Goal: Information Seeking & Learning: Find specific fact

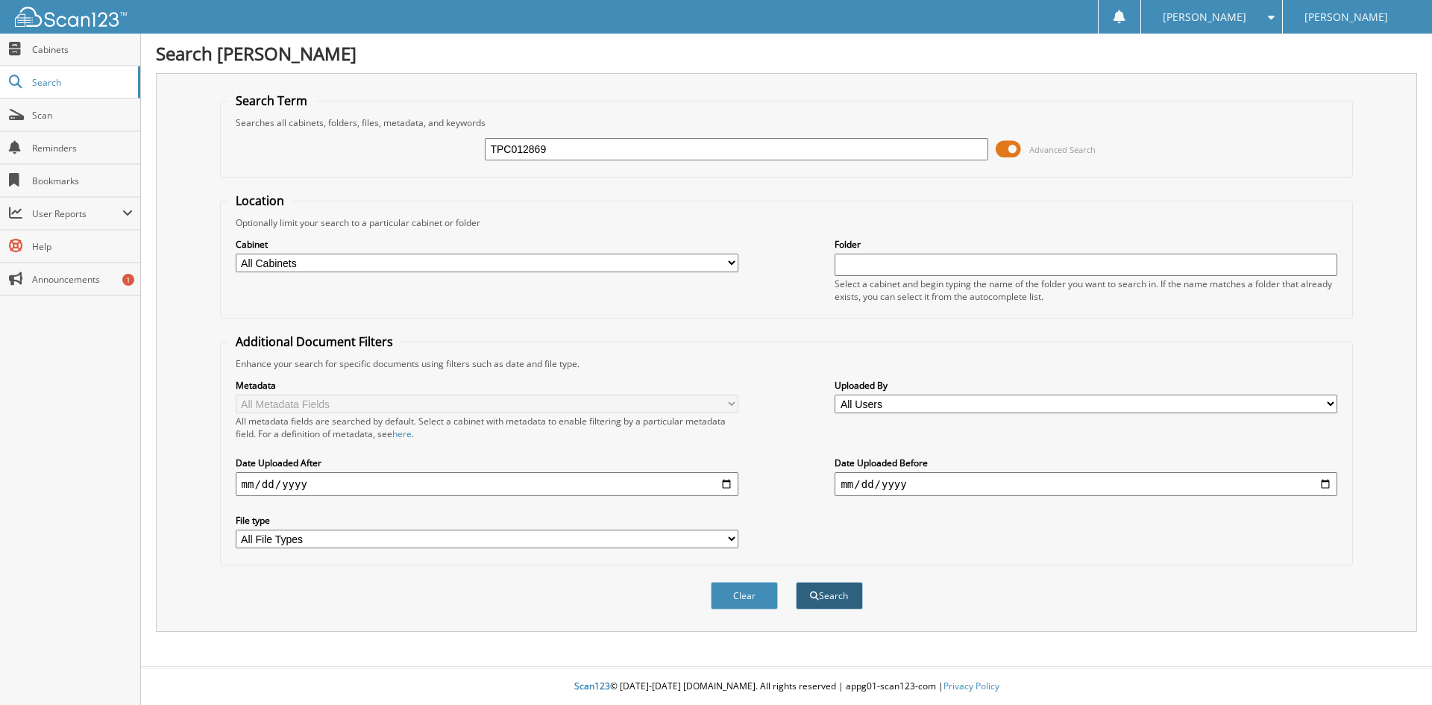
type input "TPC012869"
click at [836, 590] on button "Search" at bounding box center [829, 596] width 67 height 28
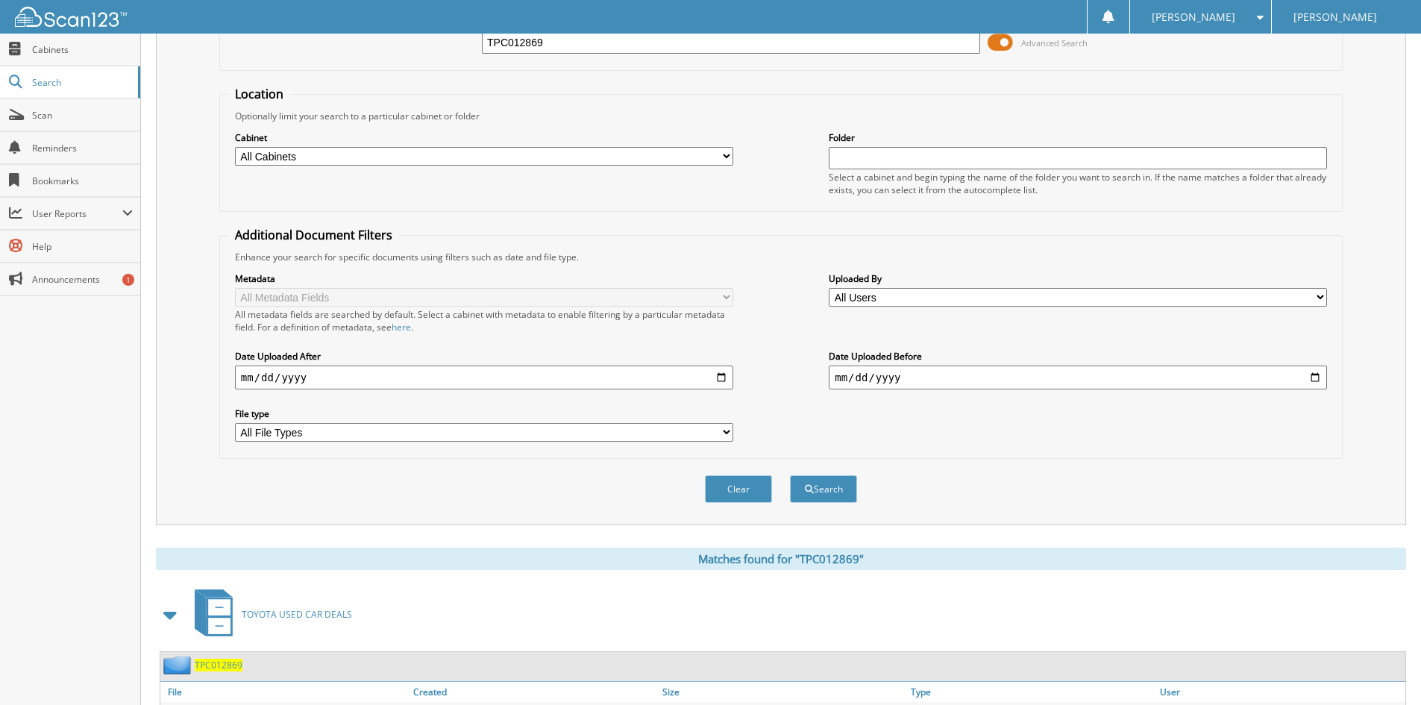
scroll to position [212, 0]
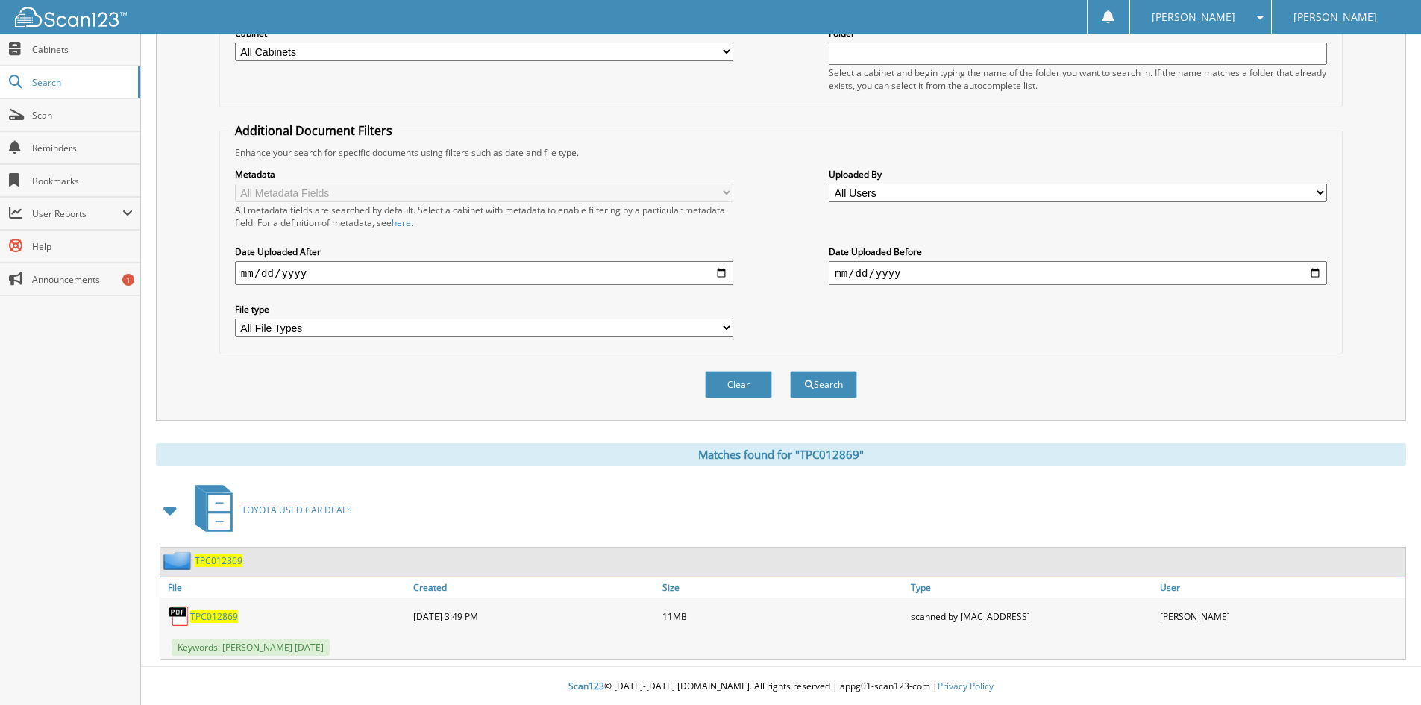
click at [220, 615] on span "TPC012869" at bounding box center [214, 616] width 48 height 13
